Goal: Navigation & Orientation: Find specific page/section

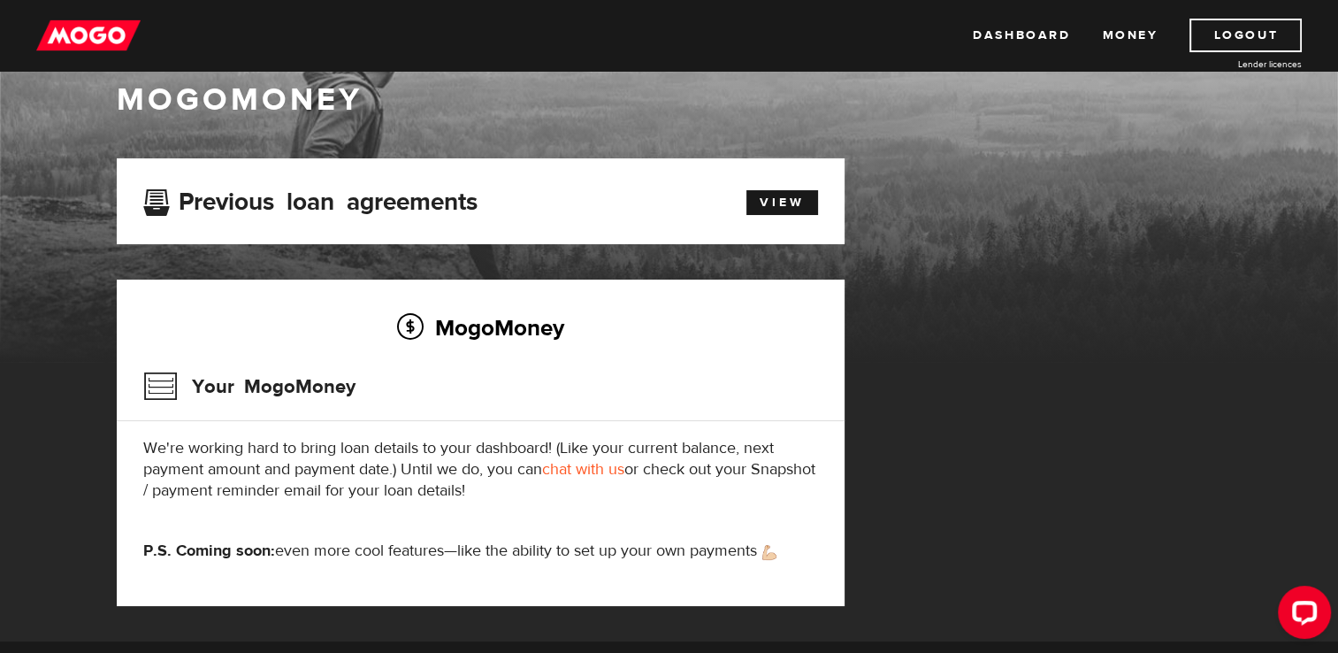
scroll to position [271, 0]
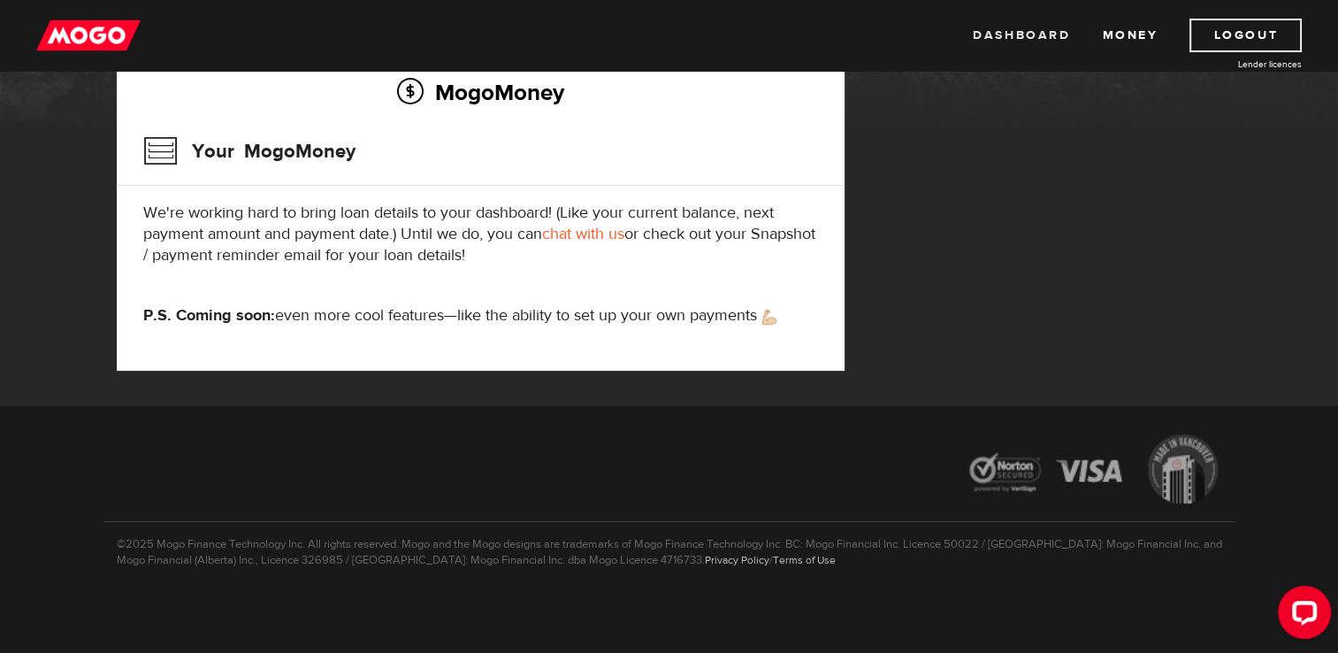
click at [1035, 27] on link "Dashboard" at bounding box center [1021, 36] width 97 height 34
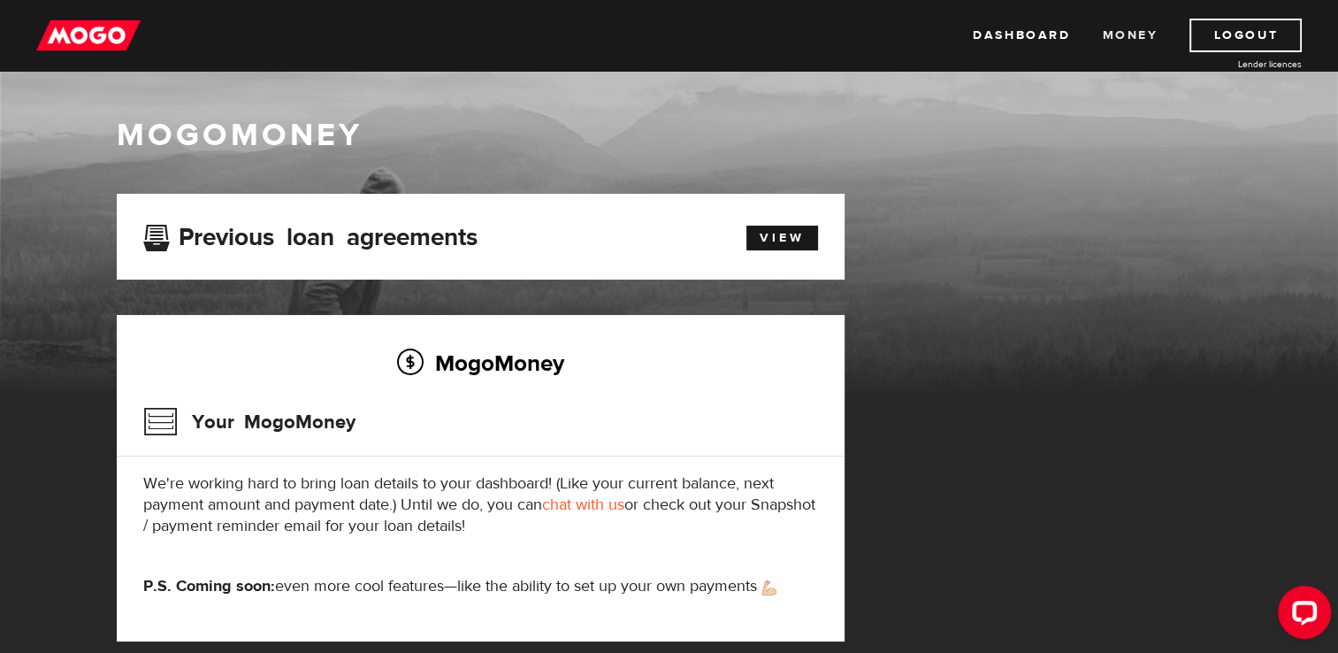
click at [1122, 35] on link "Money" at bounding box center [1130, 36] width 56 height 34
